Goal: Transaction & Acquisition: Purchase product/service

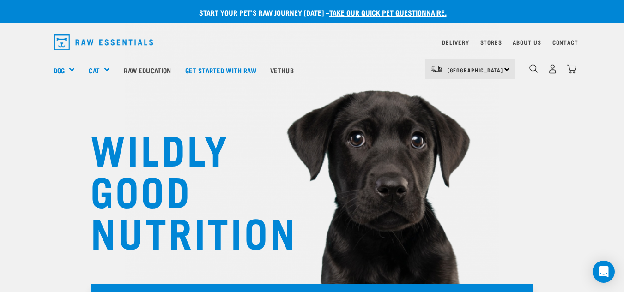
click at [225, 66] on link "Get started with Raw" at bounding box center [220, 70] width 85 height 37
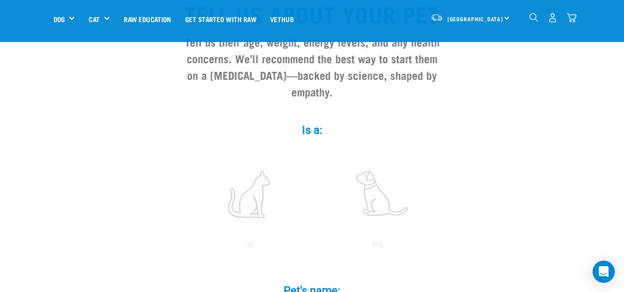
scroll to position [92, 0]
click at [397, 180] on label at bounding box center [377, 194] width 125 height 79
click at [313, 247] on input "radio" at bounding box center [313, 247] width 0 height 0
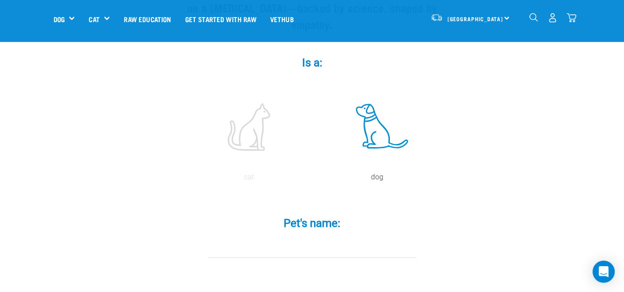
scroll to position [231, 0]
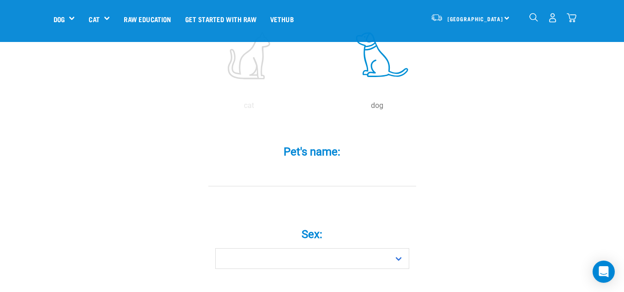
click at [333, 166] on input "Pet's name: *" at bounding box center [312, 176] width 208 height 21
type input "Delta"
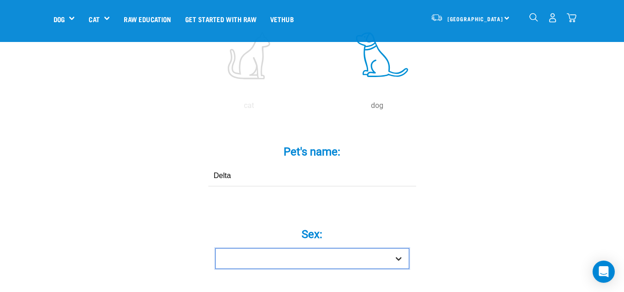
click at [310, 252] on select "Boy Girl" at bounding box center [312, 259] width 194 height 21
select select "girl"
click at [215, 249] on select "Boy Girl" at bounding box center [312, 259] width 194 height 21
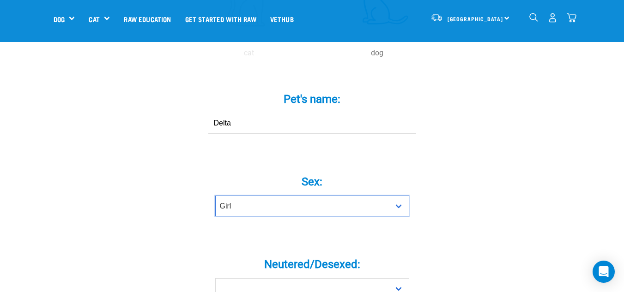
scroll to position [416, 0]
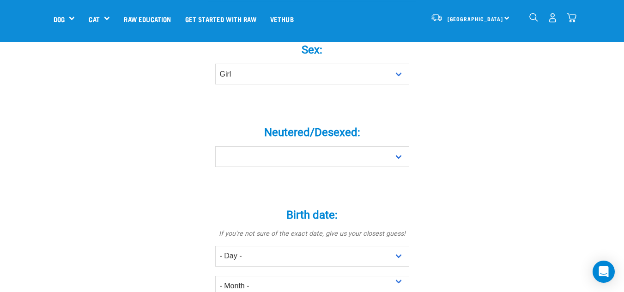
click at [302, 151] on div "Neutered/Desexed: * Yes No" at bounding box center [312, 143] width 277 height 75
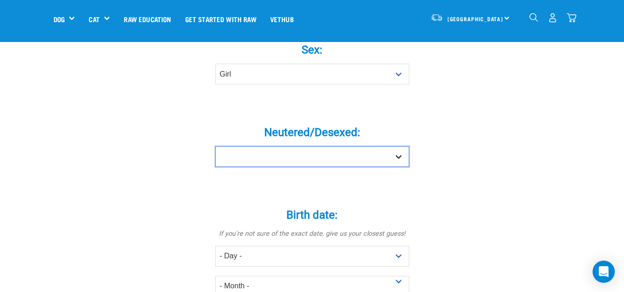
click at [306, 146] on select "Yes No" at bounding box center [312, 156] width 194 height 21
select select "yes"
click at [215, 146] on select "Yes No" at bounding box center [312, 156] width 194 height 21
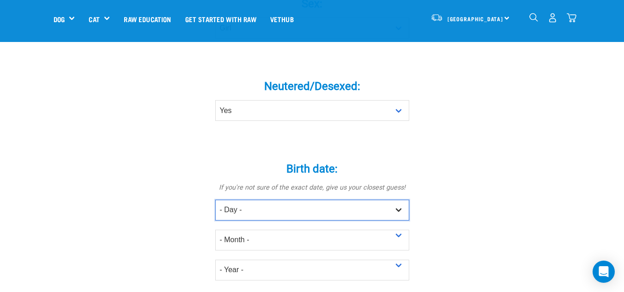
click at [296, 200] on select "- Day - 1 2 3 4 5 6 7 8 9 10 11 12 13 14 15 16 17 18 19 20 21 22 23 24 25 26 27" at bounding box center [312, 210] width 194 height 21
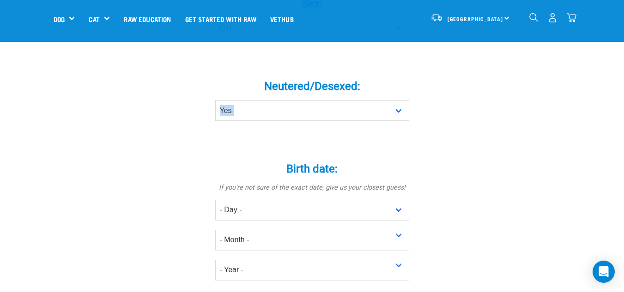
drag, startPoint x: 271, startPoint y: 80, endPoint x: 271, endPoint y: 182, distance: 102.6
click at [274, 170] on form "Is a: * cat dog Pet's name: * Delta Sex: * Boy Girl * *" at bounding box center [312, 222] width 262 height 963
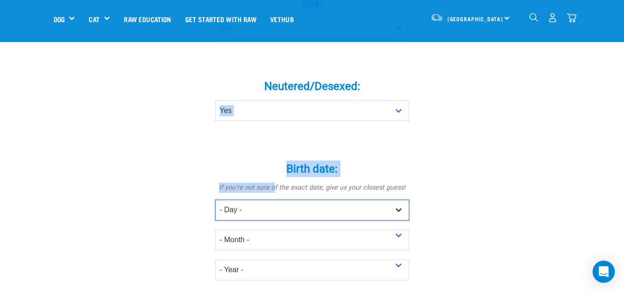
click at [270, 200] on select "- Day - 1 2 3 4 5 6 7 8 9 10 11 12 13 14 15 16 17 18 19 20 21 22 23 24 25 26 27" at bounding box center [312, 210] width 194 height 21
select select "9"
click at [215, 200] on select "- Day - 1 2 3 4 5 6 7 8 9 10 11 12 13 14 15 16 17 18 19 20 21 22 23 24 25 26 27" at bounding box center [312, 210] width 194 height 21
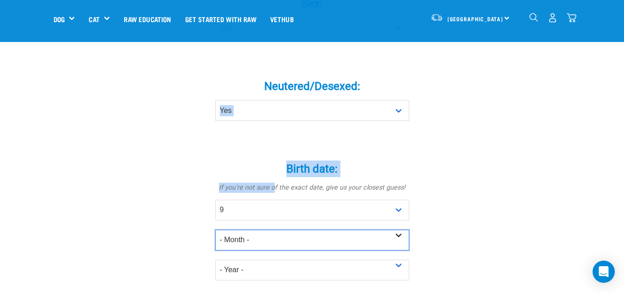
click at [271, 233] on select "- Month - January February March April May June July August September October N…" at bounding box center [312, 240] width 194 height 21
select select "July"
click at [215, 230] on select "- Month - January February March April May June July August September October N…" at bounding box center [312, 240] width 194 height 21
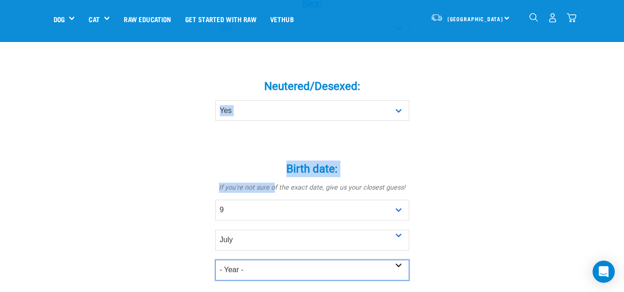
click at [279, 260] on select "- Year - 2025 2024 2023 2022 2021 2020 2019 2018 2017 2016 2015 2014 2013 2012" at bounding box center [312, 270] width 194 height 21
select select "2023"
click at [215, 260] on select "- Year - 2025 2024 2023 2022 2021 2020 2019 2018 2017 2016 2015 2014 2013 2012" at bounding box center [312, 270] width 194 height 21
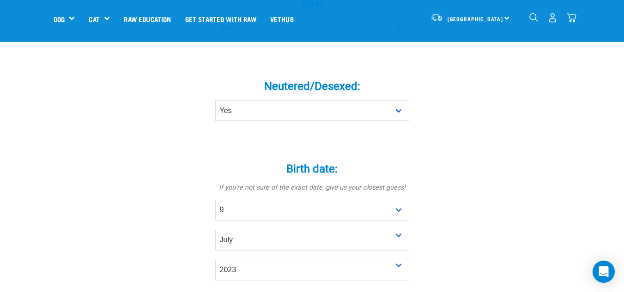
click at [432, 182] on div "Birth date: * If you're not sure of the exact date, give us your closest guess!…" at bounding box center [312, 215] width 277 height 131
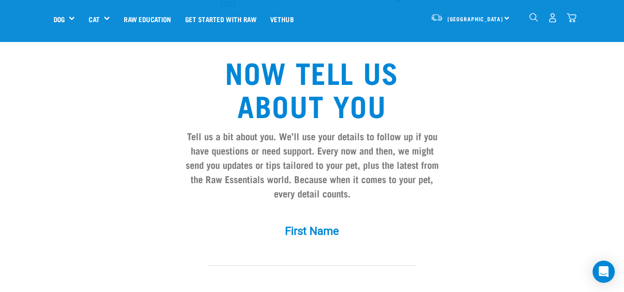
scroll to position [878, 0]
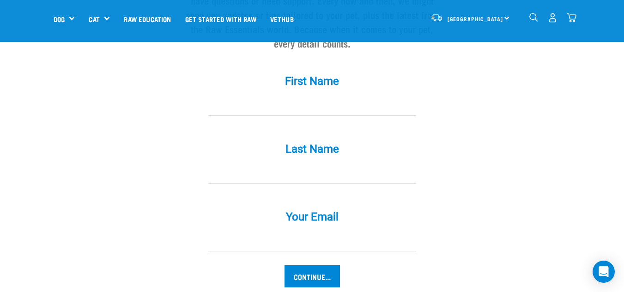
click at [318, 96] on input "First Name *" at bounding box center [312, 105] width 208 height 21
type input "Shannon"
type input "Hibbard"
type input "shannon@rawessentials.co.nz"
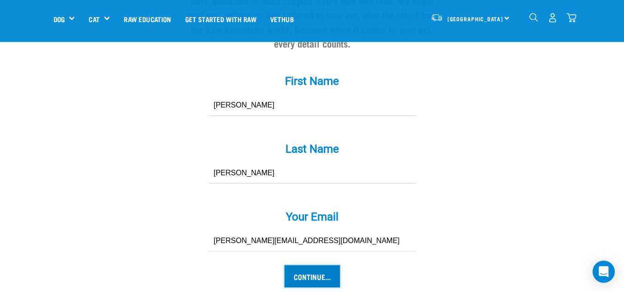
click at [310, 266] on input "Continue..." at bounding box center [312, 277] width 55 height 22
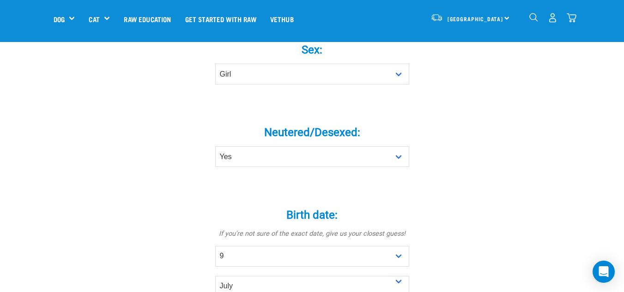
scroll to position [92, 0]
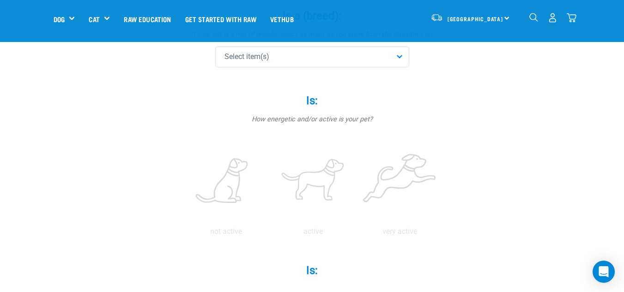
scroll to position [139, 0]
click at [291, 55] on div "Select item(s)" at bounding box center [312, 55] width 194 height 21
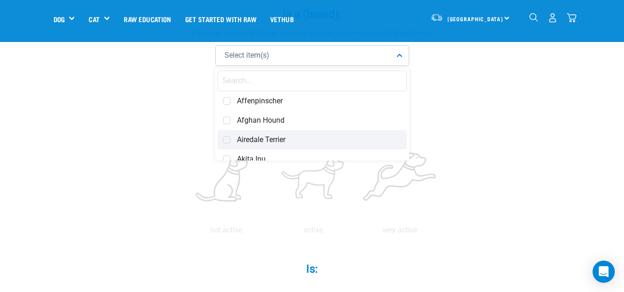
click at [295, 135] on span "Airedale Terrier" at bounding box center [319, 139] width 164 height 9
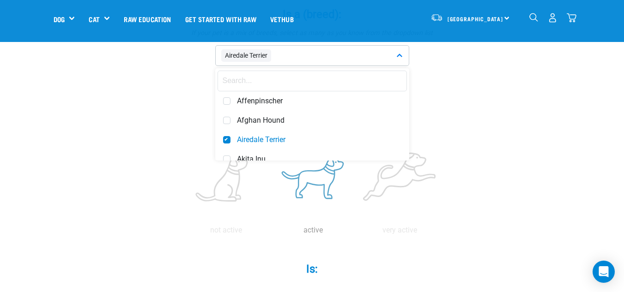
click at [311, 190] on label at bounding box center [313, 180] width 83 height 79
click at [270, 233] on input "radio" at bounding box center [270, 233] width 0 height 0
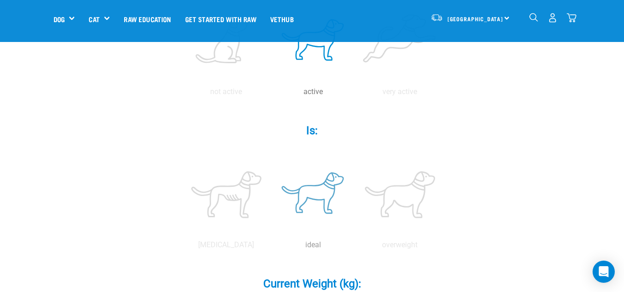
click at [313, 171] on label at bounding box center [313, 195] width 83 height 79
click at [270, 248] on input "radio" at bounding box center [270, 248] width 0 height 0
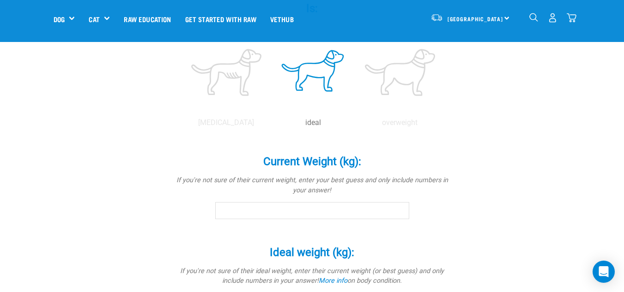
scroll to position [416, 0]
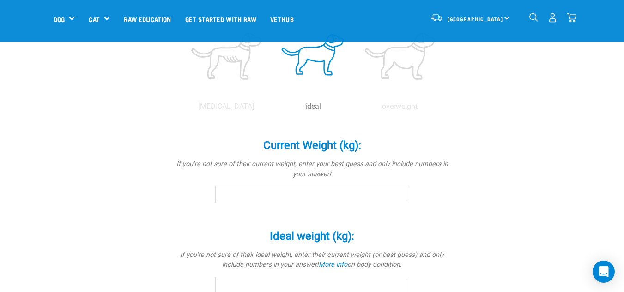
click at [342, 191] on input "Current Weight (kg): *" at bounding box center [312, 194] width 194 height 17
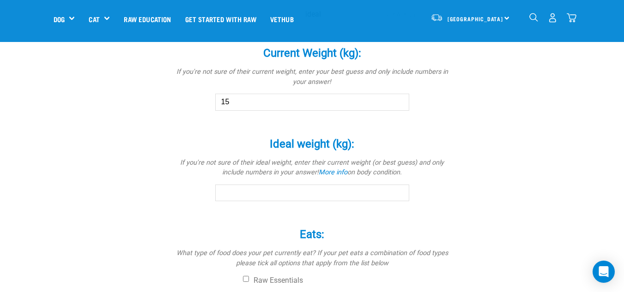
type input "15"
click at [338, 193] on input "Ideal weight (kg): *" at bounding box center [312, 193] width 194 height 17
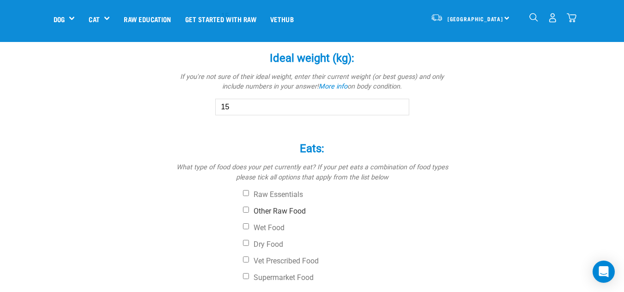
scroll to position [601, 0]
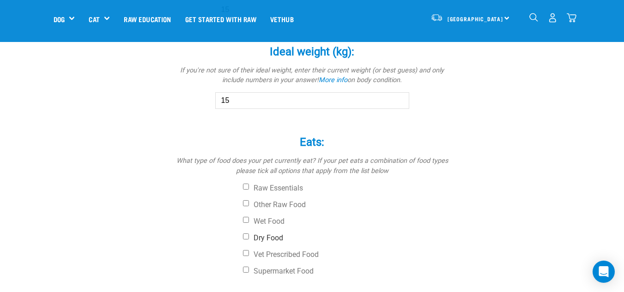
type input "15"
click at [277, 236] on label "Dry Food" at bounding box center [347, 238] width 208 height 9
click at [249, 236] on input "Dry Food" at bounding box center [246, 237] width 6 height 6
checkbox input "true"
click at [282, 201] on label "Other Raw Food" at bounding box center [347, 205] width 208 height 9
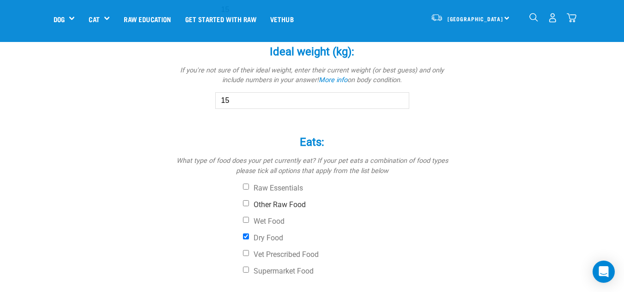
click at [249, 201] on input "Other Raw Food" at bounding box center [246, 204] width 6 height 6
checkbox input "true"
click at [282, 220] on label "Wet Food" at bounding box center [347, 221] width 208 height 9
click at [249, 220] on input "Wet Food" at bounding box center [246, 220] width 6 height 6
checkbox input "true"
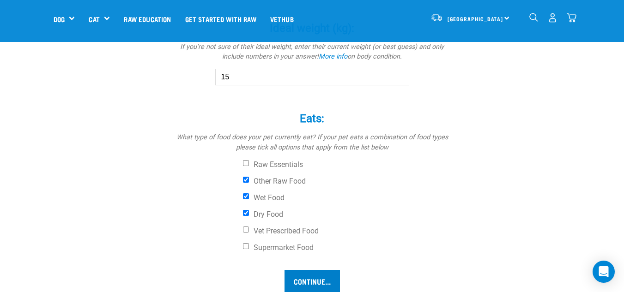
scroll to position [647, 0]
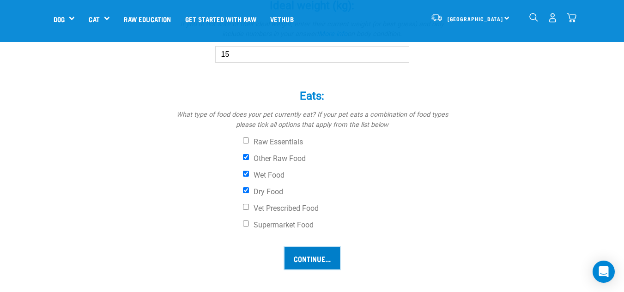
click at [315, 255] on input "Continue..." at bounding box center [312, 259] width 55 height 22
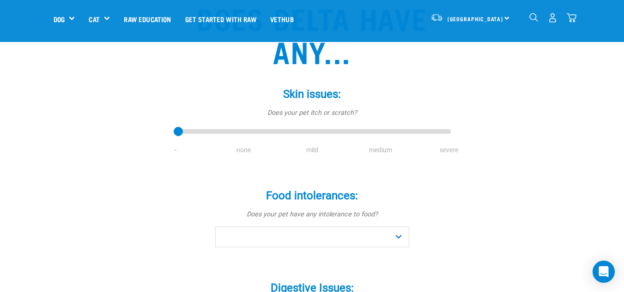
scroll to position [92, 0]
type input "1"
click at [245, 130] on input "range" at bounding box center [312, 131] width 277 height 13
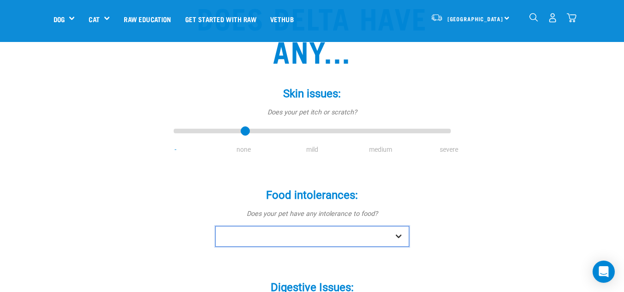
click at [312, 231] on select "No Yes" at bounding box center [312, 236] width 194 height 21
select select "no"
click at [215, 226] on select "No Yes" at bounding box center [312, 236] width 194 height 21
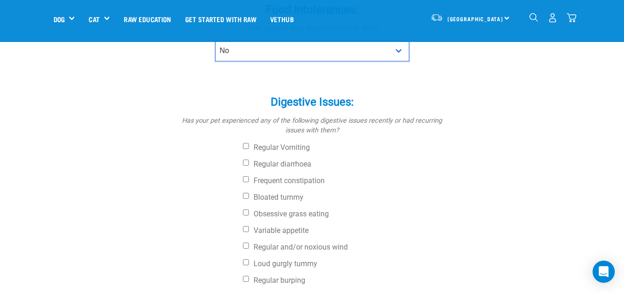
scroll to position [323, 0]
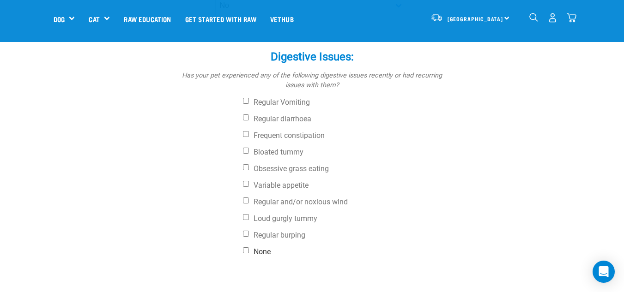
click at [273, 252] on label "None" at bounding box center [347, 252] width 208 height 9
click at [249, 252] on input "None" at bounding box center [246, 251] width 6 height 6
checkbox input "true"
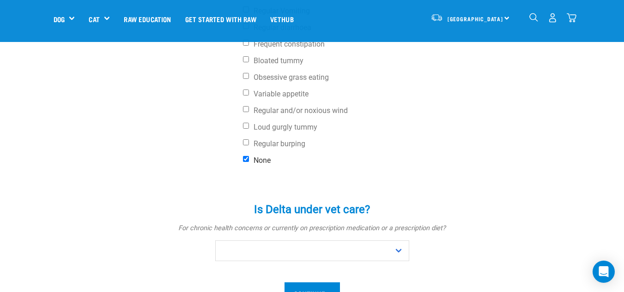
scroll to position [416, 0]
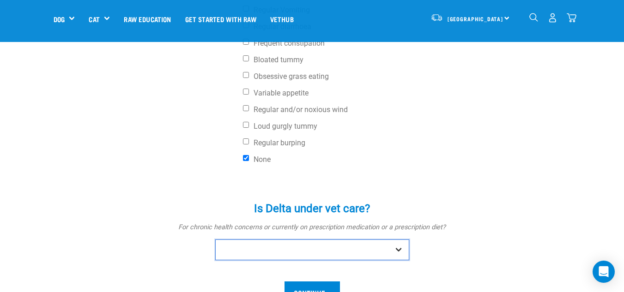
click at [287, 246] on select "No Yes" at bounding box center [312, 250] width 194 height 21
select select "no"
click at [215, 240] on select "No Yes" at bounding box center [312, 250] width 194 height 21
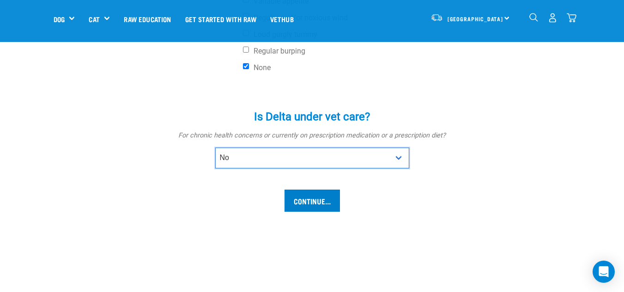
scroll to position [508, 0]
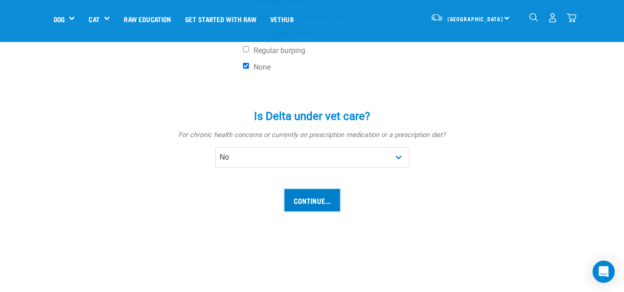
click at [301, 200] on input "Continue..." at bounding box center [312, 200] width 55 height 22
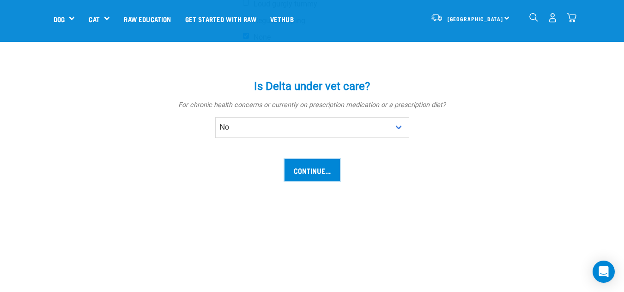
scroll to position [554, 0]
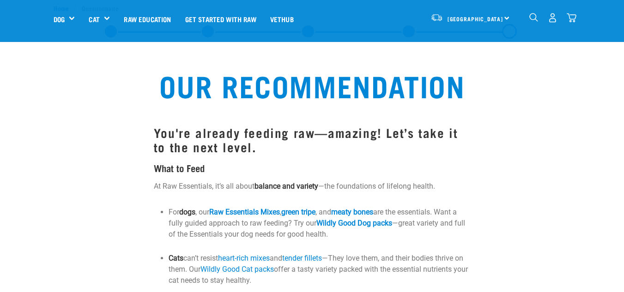
scroll to position [46, 0]
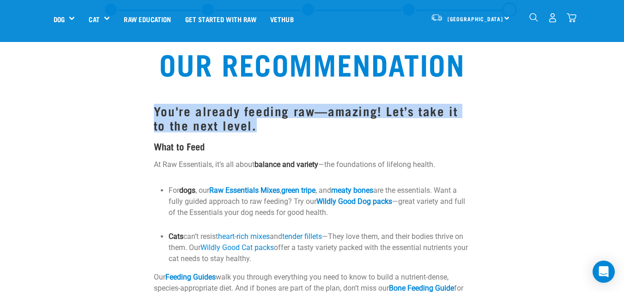
drag, startPoint x: 153, startPoint y: 107, endPoint x: 248, endPoint y: 125, distance: 96.9
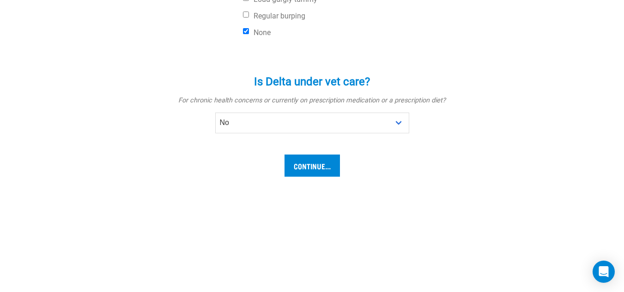
scroll to position [701, 0]
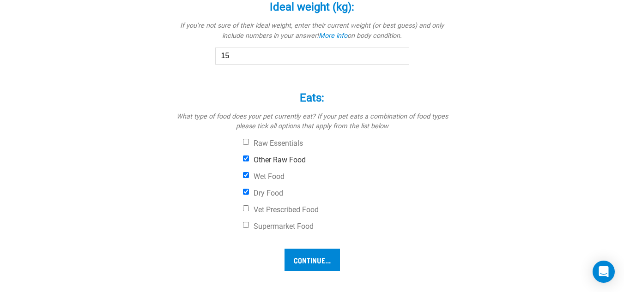
click at [269, 157] on label "Other Raw Food" at bounding box center [347, 160] width 208 height 9
click at [249, 157] on input "Other Raw Food" at bounding box center [246, 159] width 6 height 6
checkbox input "false"
click at [321, 261] on input "Continue..." at bounding box center [312, 260] width 55 height 22
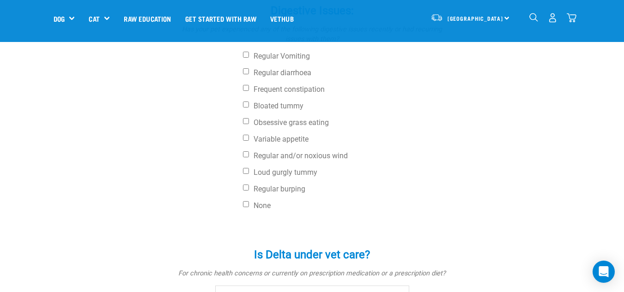
scroll to position [601, 0]
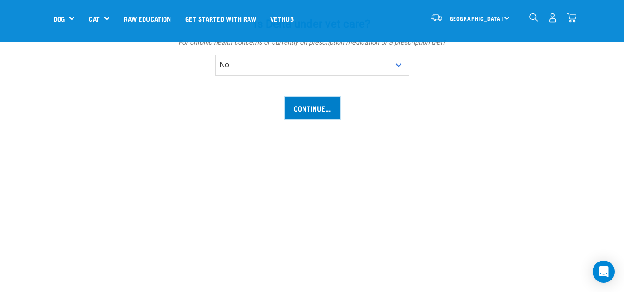
click at [315, 109] on input "Continue..." at bounding box center [312, 108] width 55 height 22
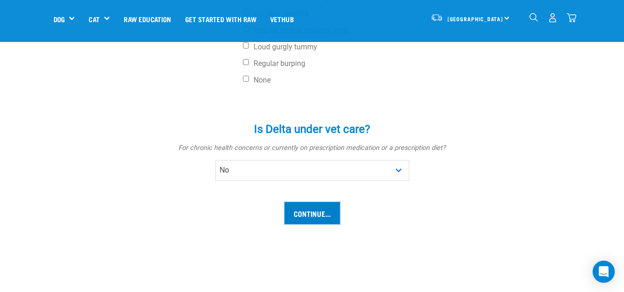
scroll to position [462, 0]
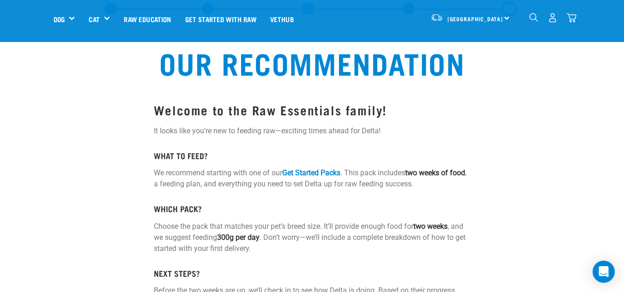
scroll to position [92, 0]
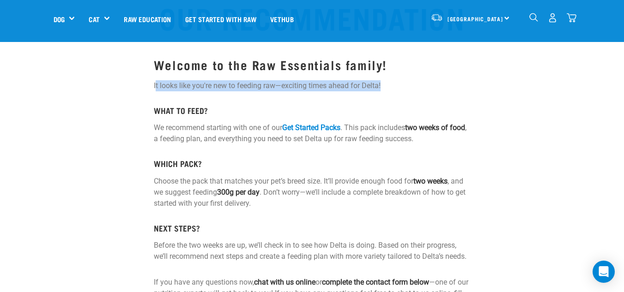
drag, startPoint x: 163, startPoint y: 85, endPoint x: 388, endPoint y: 80, distance: 224.6
click at [388, 80] on p "It looks like you're new to feeding raw—exciting times ahead for Delta!" at bounding box center [312, 85] width 316 height 11
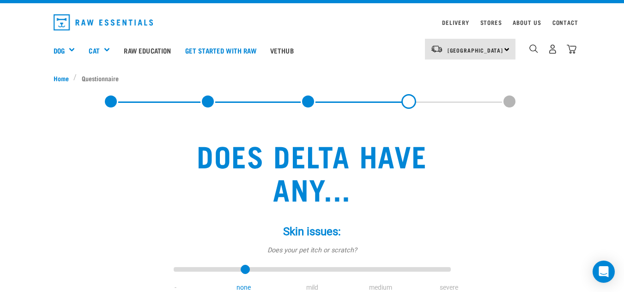
scroll to position [19, 0]
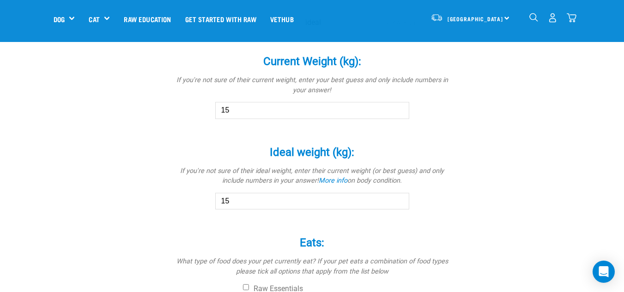
scroll to position [479, 0]
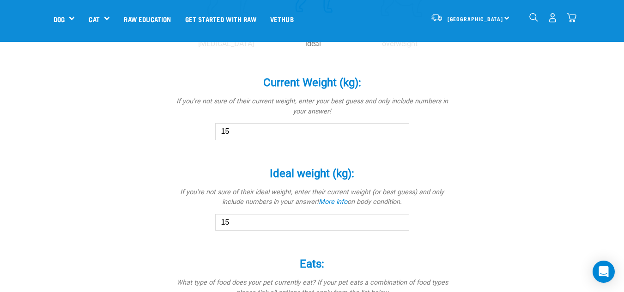
drag, startPoint x: 256, startPoint y: 125, endPoint x: 110, endPoint y: 116, distance: 145.9
click at [112, 116] on div "Delta Is a (breed): * If your pet is a mix of breeds, select as many as you kno…" at bounding box center [312, 22] width 517 height 853
click at [98, 144] on div "Delta Is a (breed): * If your pet is a mix of breeds, select as many as you kno…" at bounding box center [312, 22] width 517 height 853
drag, startPoint x: 262, startPoint y: 136, endPoint x: 149, endPoint y: 127, distance: 113.1
click at [149, 127] on div "Delta Is a (breed): * If your pet is a mix of breeds, select as many as you kno…" at bounding box center [312, 22] width 517 height 853
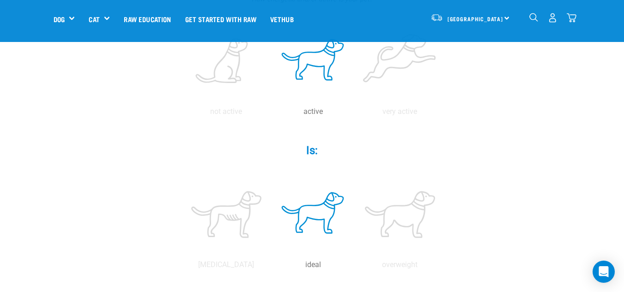
scroll to position [201, 0]
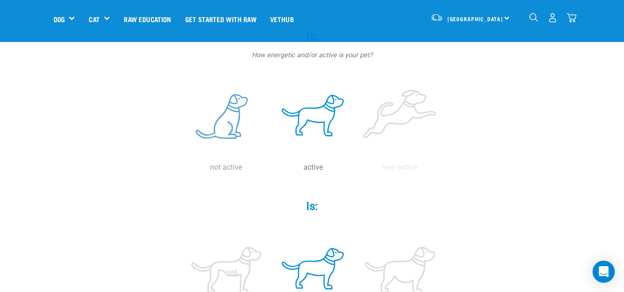
click at [245, 121] on label at bounding box center [226, 117] width 83 height 79
click at [183, 170] on input "radio" at bounding box center [183, 170] width 0 height 0
click at [315, 120] on label at bounding box center [313, 117] width 83 height 79
click at [270, 170] on input "radio" at bounding box center [270, 170] width 0 height 0
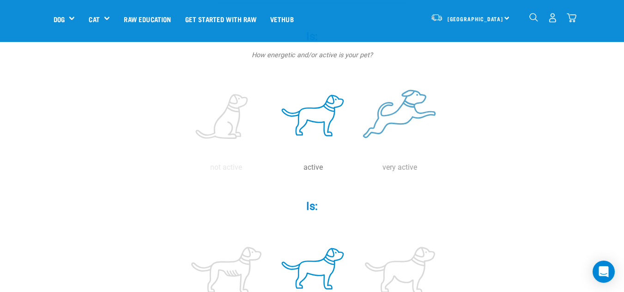
click at [407, 140] on label at bounding box center [400, 117] width 83 height 79
click at [357, 170] on input "radio" at bounding box center [357, 170] width 0 height 0
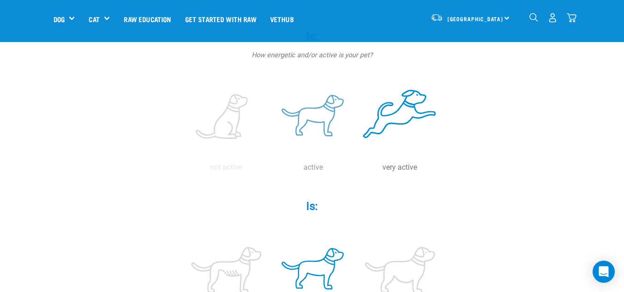
click at [325, 125] on label at bounding box center [313, 117] width 83 height 79
click at [270, 170] on input "radio" at bounding box center [270, 170] width 0 height 0
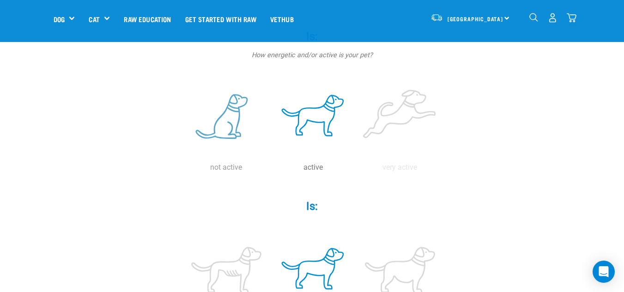
drag, startPoint x: 219, startPoint y: 118, endPoint x: 307, endPoint y: 121, distance: 87.8
click at [226, 118] on label at bounding box center [226, 117] width 83 height 79
click at [183, 170] on input "radio" at bounding box center [183, 170] width 0 height 0
click at [340, 121] on label at bounding box center [313, 117] width 83 height 79
click at [270, 170] on input "radio" at bounding box center [270, 170] width 0 height 0
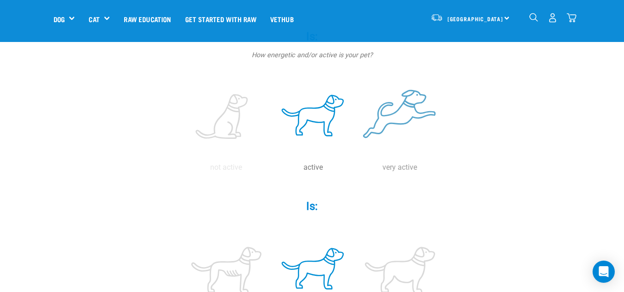
click at [408, 123] on label at bounding box center [400, 117] width 83 height 79
click at [357, 170] on input "radio" at bounding box center [357, 170] width 0 height 0
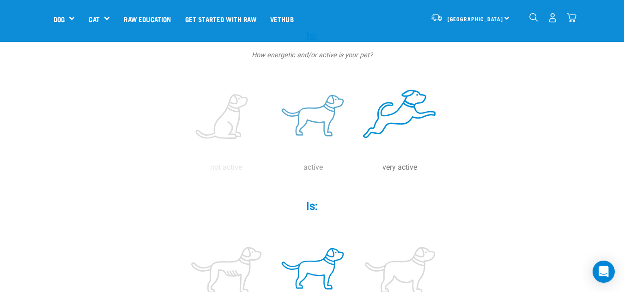
click at [280, 132] on label at bounding box center [313, 117] width 83 height 79
click at [270, 170] on input "radio" at bounding box center [270, 170] width 0 height 0
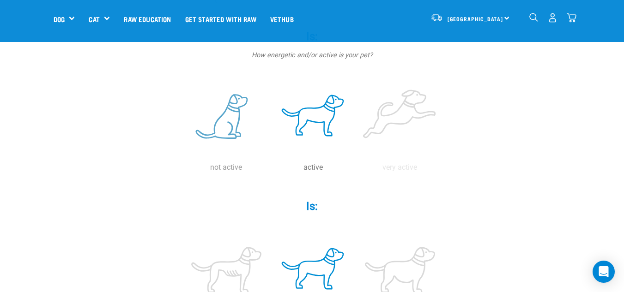
click at [207, 135] on label at bounding box center [226, 117] width 83 height 79
click at [183, 170] on input "radio" at bounding box center [183, 170] width 0 height 0
click at [300, 119] on label at bounding box center [313, 117] width 83 height 79
click at [270, 170] on input "radio" at bounding box center [270, 170] width 0 height 0
click at [226, 133] on label at bounding box center [226, 117] width 83 height 79
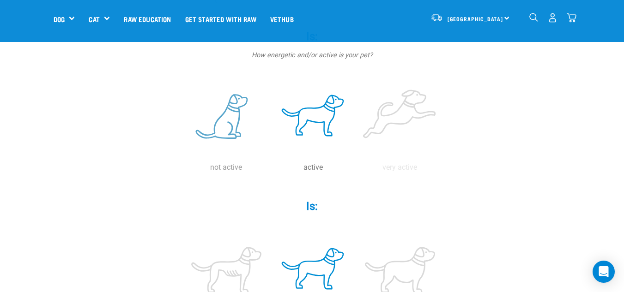
click at [183, 170] on input "radio" at bounding box center [183, 170] width 0 height 0
click at [313, 119] on label at bounding box center [313, 117] width 83 height 79
click at [270, 170] on input "radio" at bounding box center [270, 170] width 0 height 0
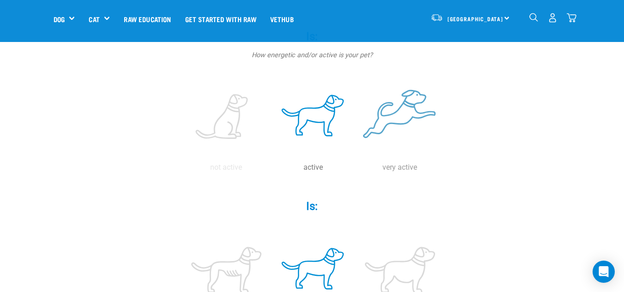
click at [405, 135] on label at bounding box center [400, 117] width 83 height 79
click at [357, 170] on input "radio" at bounding box center [357, 170] width 0 height 0
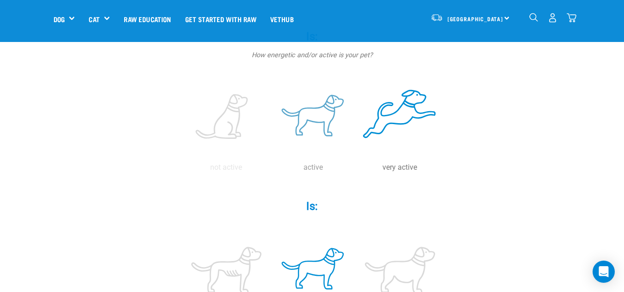
click at [330, 133] on label at bounding box center [313, 117] width 83 height 79
click at [270, 170] on input "radio" at bounding box center [270, 170] width 0 height 0
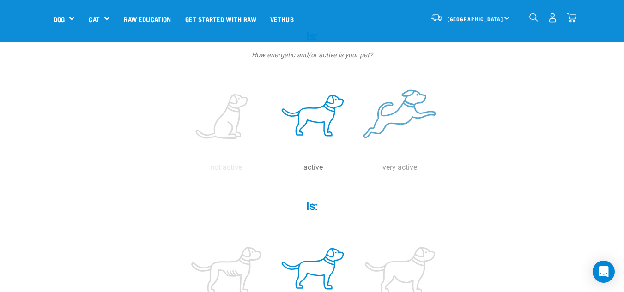
click at [404, 122] on label at bounding box center [400, 117] width 83 height 79
click at [357, 170] on input "radio" at bounding box center [357, 170] width 0 height 0
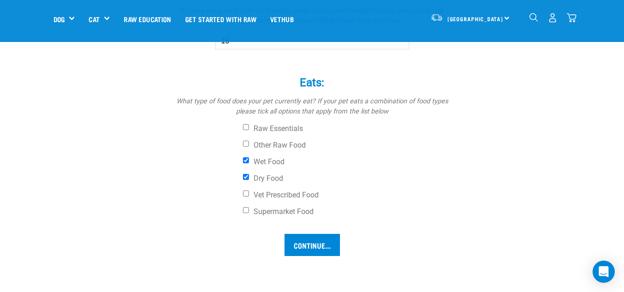
scroll to position [848, 0]
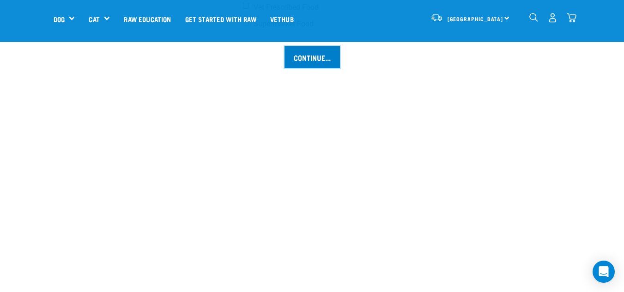
click at [301, 61] on input "Continue..." at bounding box center [312, 57] width 55 height 22
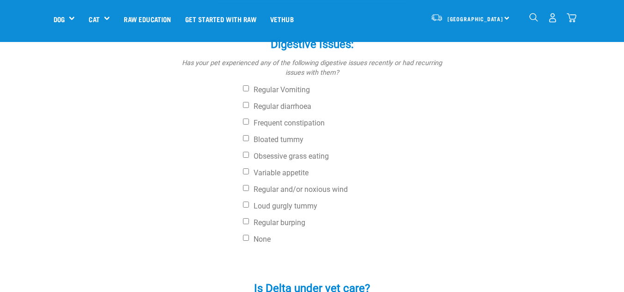
scroll to position [508, 0]
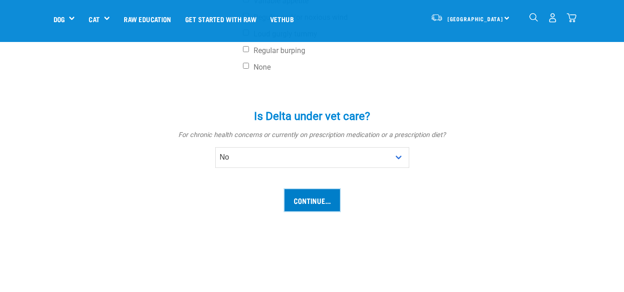
click at [311, 201] on input "Continue..." at bounding box center [312, 200] width 55 height 22
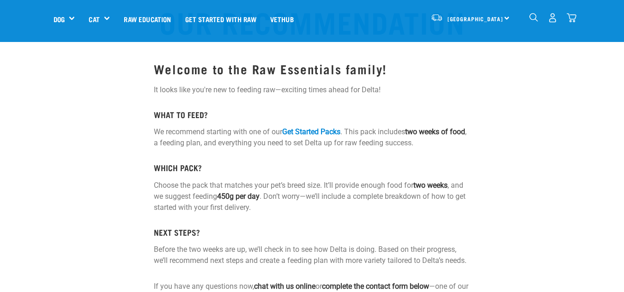
scroll to position [92, 0]
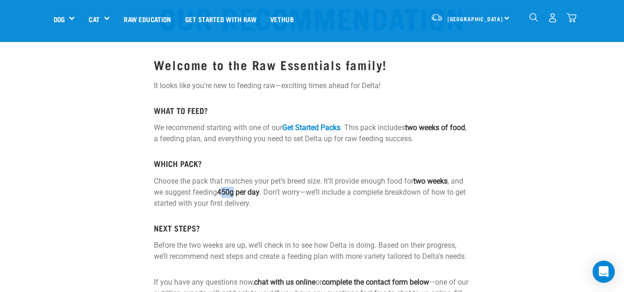
drag, startPoint x: 222, startPoint y: 188, endPoint x: 237, endPoint y: 191, distance: 15.6
click at [237, 191] on strong "450g per day" at bounding box center [238, 192] width 43 height 9
click at [237, 192] on strong "450g per day" at bounding box center [238, 192] width 43 height 9
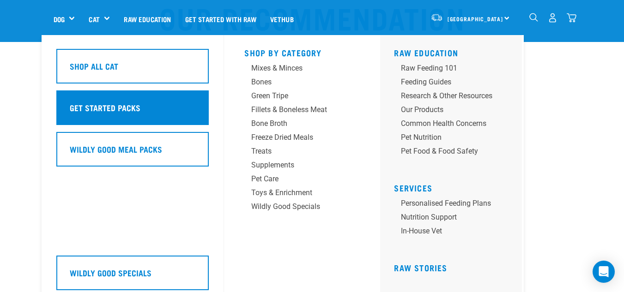
click at [134, 112] on h5 "Get Started Packs" at bounding box center [105, 108] width 71 height 12
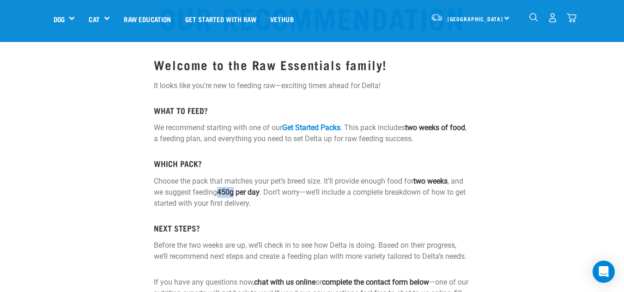
drag, startPoint x: 221, startPoint y: 190, endPoint x: 235, endPoint y: 196, distance: 15.7
click at [235, 196] on strong "450g per day" at bounding box center [238, 192] width 43 height 9
click at [239, 202] on p "Choose the pack that matches your pet’s breed size. It’ll provide enough food f…" at bounding box center [312, 192] width 316 height 33
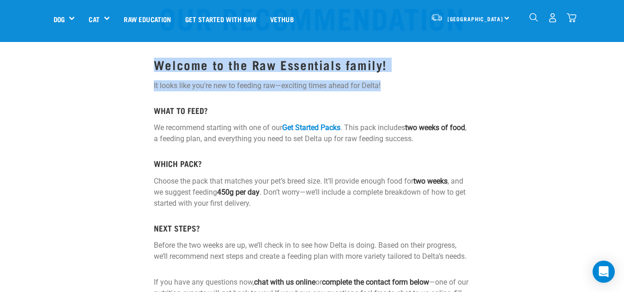
drag, startPoint x: 154, startPoint y: 70, endPoint x: 406, endPoint y: 77, distance: 251.9
click at [406, 77] on div "Welcome to the Raw Essentials family! It looks like you're new to feeding raw—e…" at bounding box center [312, 184] width 316 height 253
click at [430, 89] on p "It looks like you're new to feeding raw—exciting times ahead for Delta!" at bounding box center [312, 85] width 316 height 11
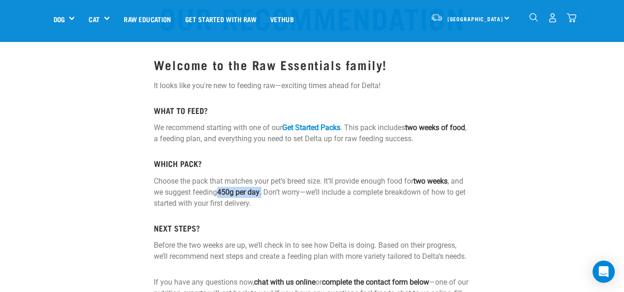
drag, startPoint x: 263, startPoint y: 193, endPoint x: 221, endPoint y: 196, distance: 42.2
click at [221, 196] on p "Choose the pack that matches your pet’s breed size. It’ll provide enough food f…" at bounding box center [312, 192] width 316 height 33
click at [227, 194] on strong "450g per day" at bounding box center [238, 192] width 43 height 9
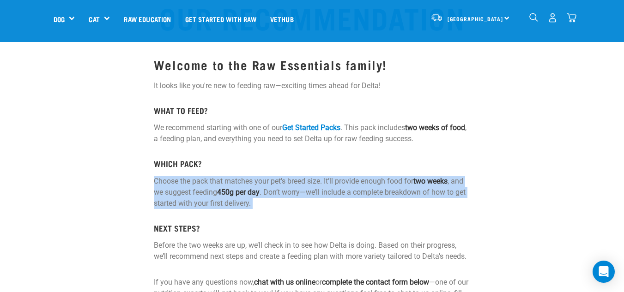
click at [227, 194] on strong "450g per day" at bounding box center [238, 192] width 43 height 9
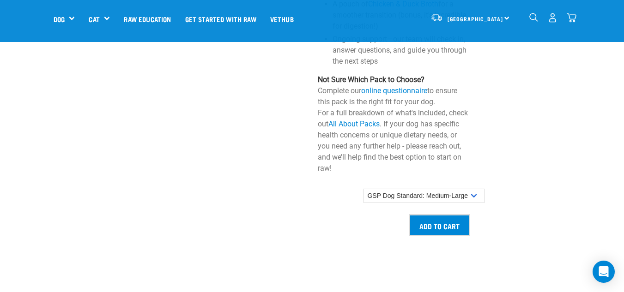
scroll to position [786, 0]
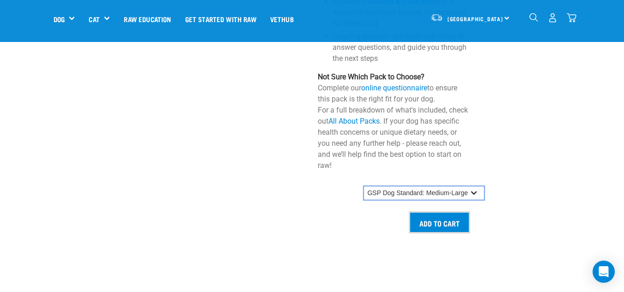
click at [431, 188] on select "GSP Dog Standard: Small GSP Dog Standard: Small-Medium GSP Dog Standard: Medium…" at bounding box center [425, 193] width 122 height 15
click at [364, 186] on select "GSP Dog Standard: Small GSP Dog Standard: Small-Medium GSP Dog Standard: Medium…" at bounding box center [425, 193] width 122 height 15
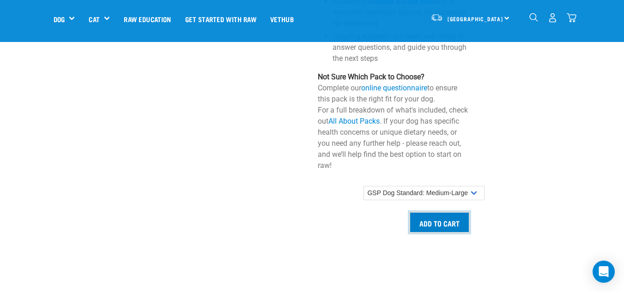
click at [444, 222] on input "Add to cart" at bounding box center [439, 223] width 61 height 22
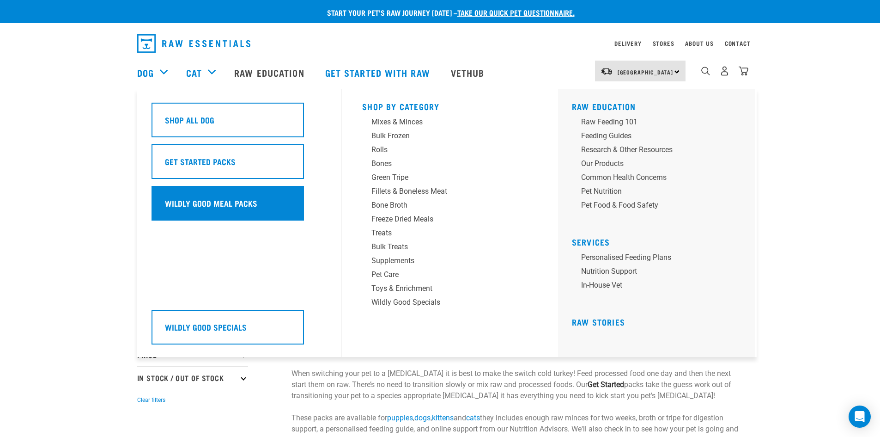
click at [206, 196] on div "Wildly Good Meal Packs" at bounding box center [228, 203] width 152 height 35
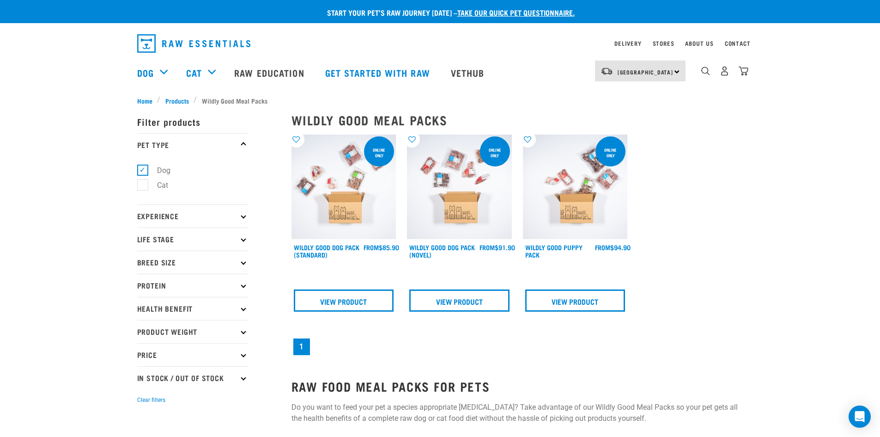
click at [347, 206] on img at bounding box center [344, 186] width 105 height 105
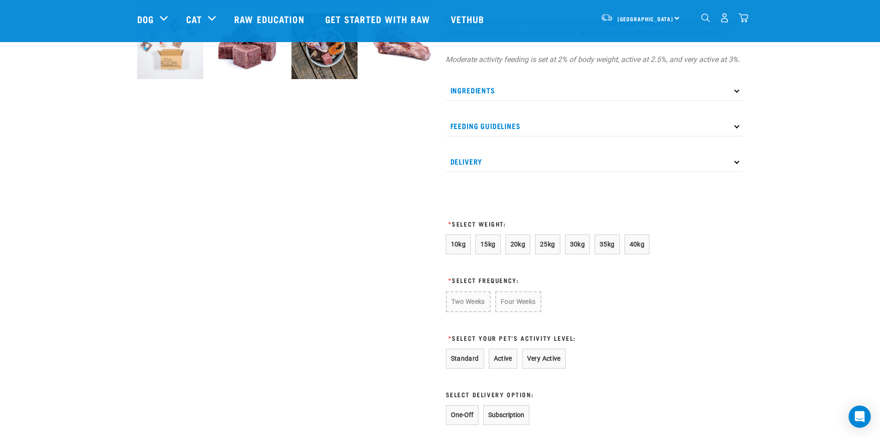
scroll to position [508, 0]
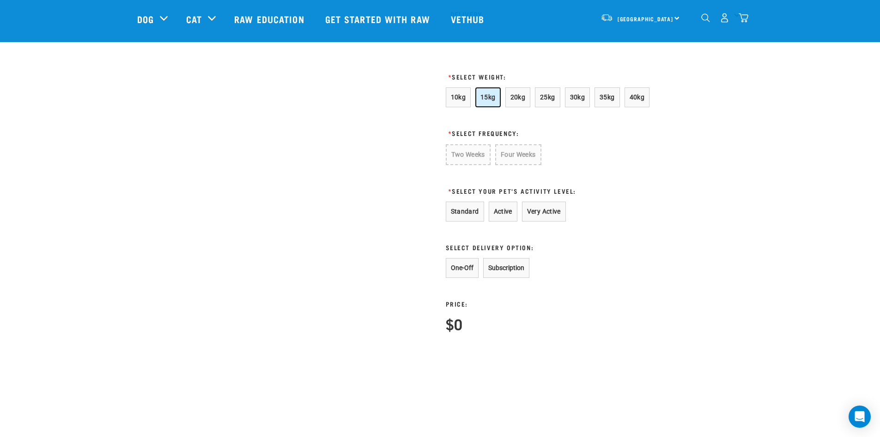
click at [483, 101] on span "15kg" at bounding box center [488, 96] width 15 height 7
click at [504, 162] on button "Four Weeks" at bounding box center [516, 154] width 45 height 20
click at [507, 220] on button "Active" at bounding box center [503, 211] width 29 height 20
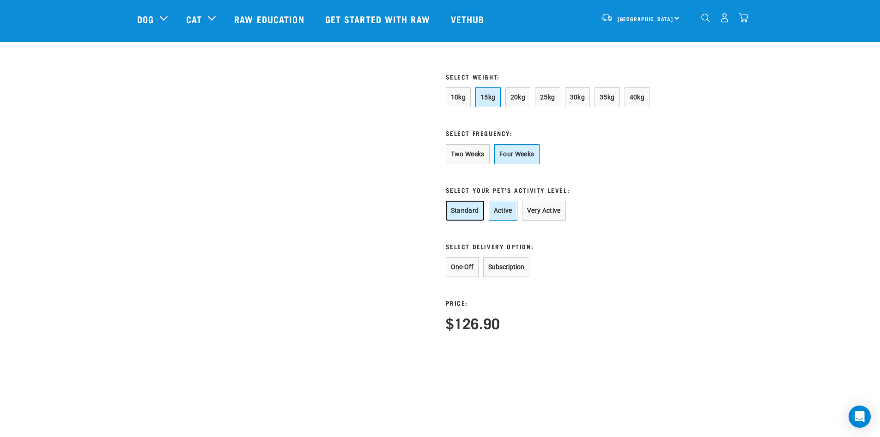
click at [476, 220] on button "Standard" at bounding box center [465, 211] width 38 height 20
click at [501, 220] on button "Active" at bounding box center [503, 211] width 29 height 20
click at [479, 219] on button "Standard" at bounding box center [465, 211] width 38 height 20
click at [495, 220] on button "Active" at bounding box center [503, 211] width 29 height 20
click at [531, 217] on button "Very Active" at bounding box center [544, 211] width 44 height 20
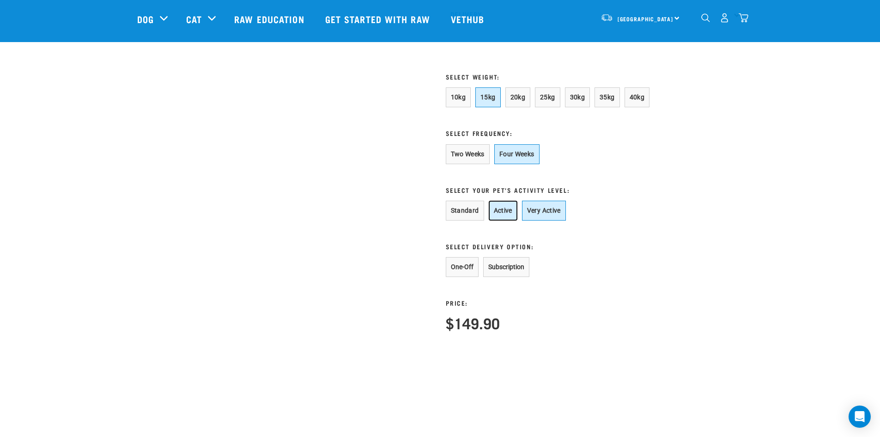
click at [515, 219] on button "Active" at bounding box center [503, 211] width 29 height 20
click at [489, 218] on button "Active" at bounding box center [503, 211] width 29 height 20
click at [460, 219] on button "Standard" at bounding box center [465, 211] width 38 height 20
click at [540, 220] on button "Very Active" at bounding box center [544, 211] width 44 height 20
click at [474, 220] on button "Standard" at bounding box center [465, 211] width 38 height 20
